Goal: Share content

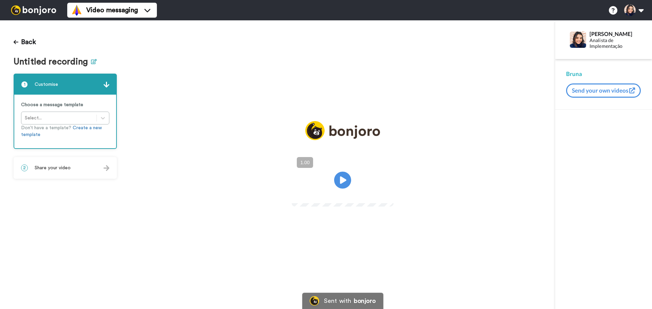
click at [91, 61] on icon at bounding box center [94, 61] width 6 height 5
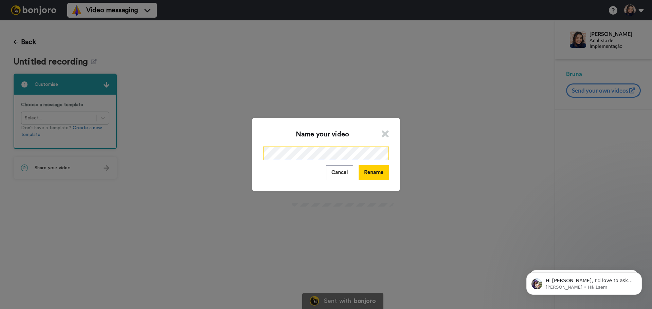
click at [229, 156] on div "Name your video Cancel Rename" at bounding box center [326, 154] width 652 height 309
click at [361, 177] on button "Rename" at bounding box center [374, 172] width 30 height 15
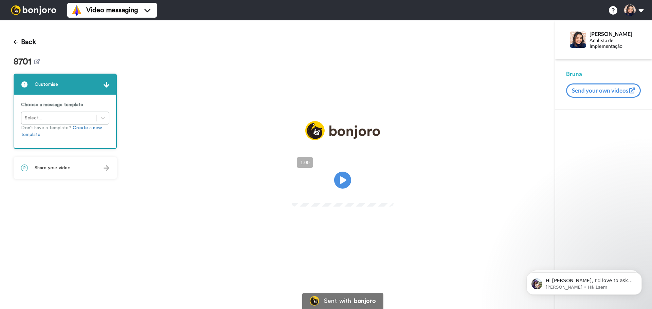
click at [83, 163] on div "2 Share your video" at bounding box center [65, 168] width 102 height 20
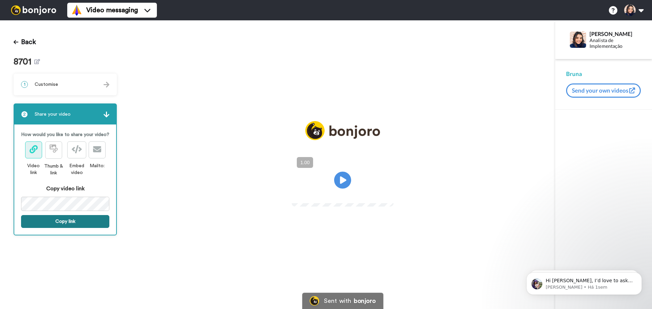
click at [57, 221] on button "Copy link" at bounding box center [65, 221] width 88 height 13
click at [72, 228] on button "Link is copied to your clipboard. Share it now." at bounding box center [65, 225] width 88 height 20
